Goal: Transaction & Acquisition: Purchase product/service

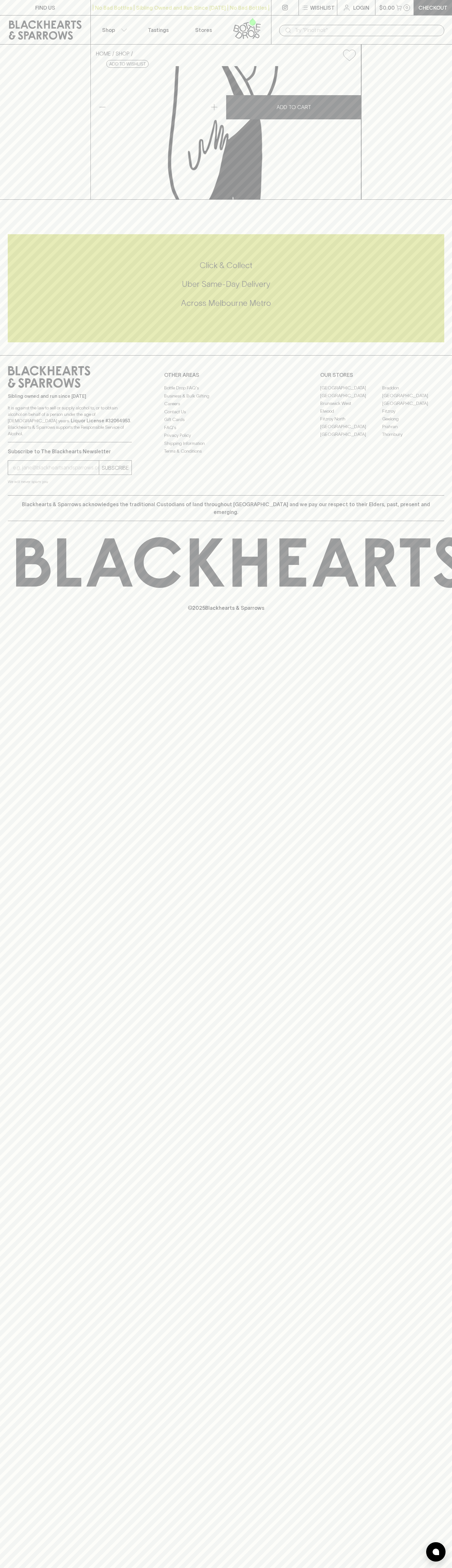
click at [57, 18] on link at bounding box center [45, 30] width 90 height 29
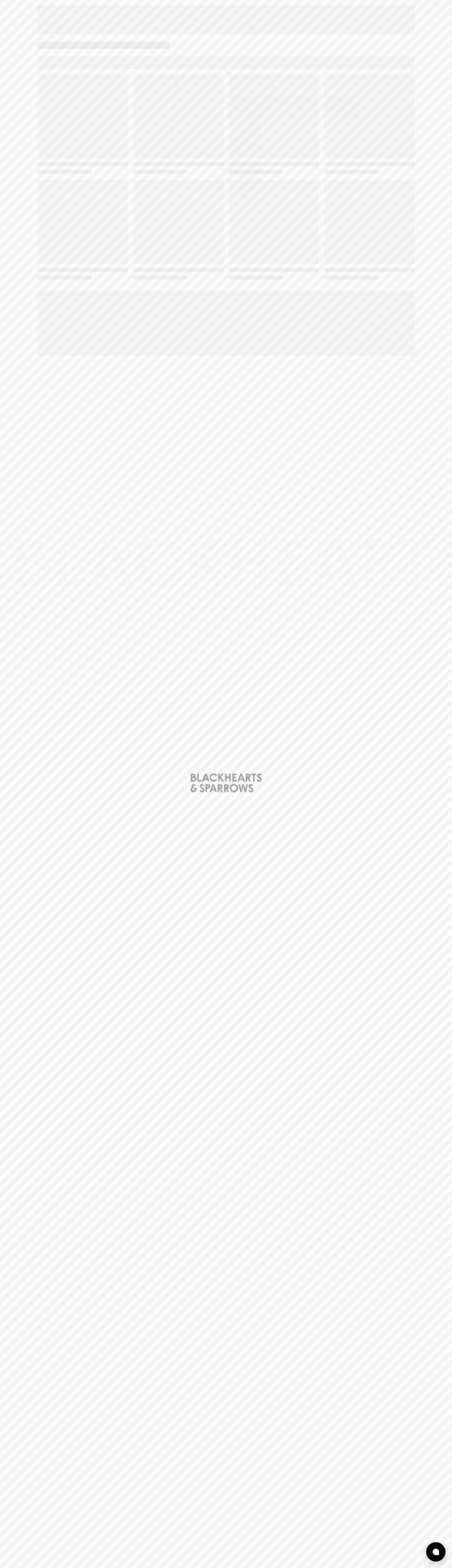
click at [434, 1567] on html "FIND US | No Bad Bottles | Sibling Owned and Run Since [DATE] | No Bad Bottles …" at bounding box center [226, 784] width 452 height 1568
click at [12, 1567] on html "FIND US | No Bad Bottles | Sibling Owned and Run Since [DATE] | No Bad Bottles …" at bounding box center [226, 784] width 452 height 1568
click at [8, 388] on div "Loading" at bounding box center [226, 784] width 452 height 1568
